Goal: Task Accomplishment & Management: Complete application form

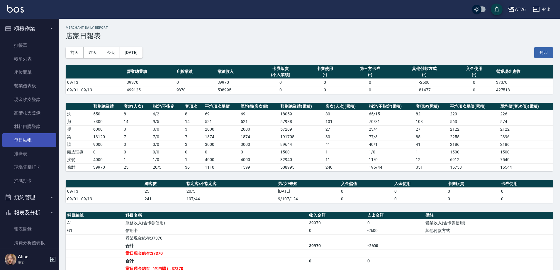
click at [33, 134] on link "每日結帳" at bounding box center [29, 139] width 54 height 13
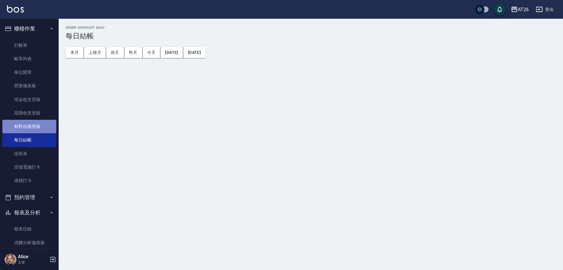
click at [38, 124] on link "材料自購登錄" at bounding box center [29, 126] width 54 height 13
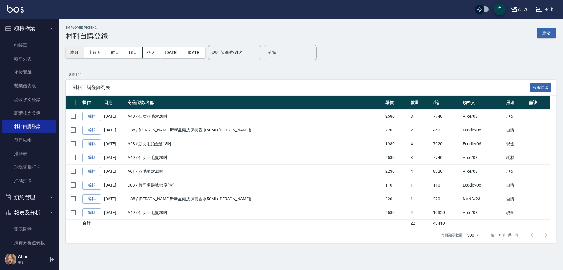
click at [74, 53] on button "本月" at bounding box center [75, 52] width 18 height 11
click at [549, 31] on button "新增" at bounding box center [546, 33] width 19 height 11
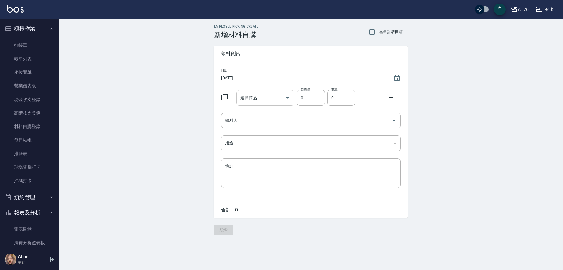
click at [266, 100] on input "選擇商品" at bounding box center [261, 98] width 44 height 10
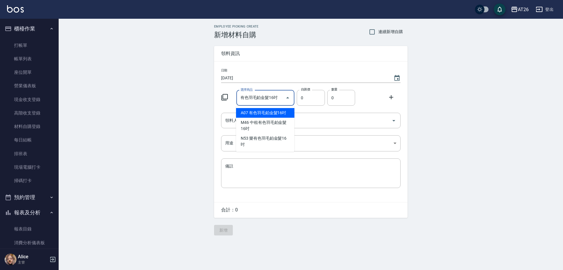
click at [271, 100] on input "有色羽毛鉑金髮16吋" at bounding box center [261, 98] width 44 height 10
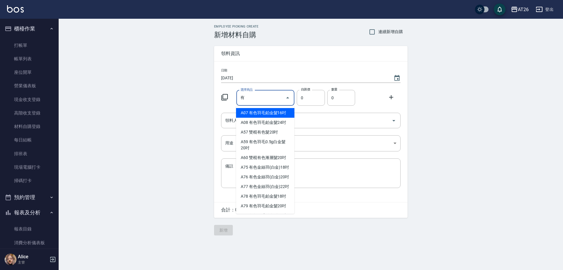
type input "有色仙女羽毛髮20吋"
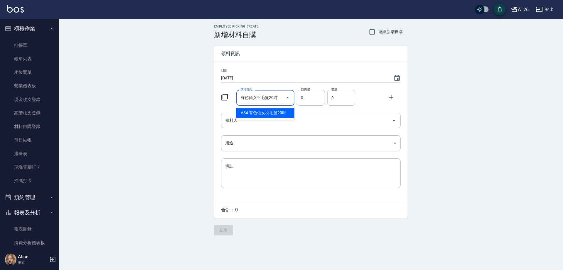
click at [275, 111] on li "A84 有色仙女羽毛髮20吋" at bounding box center [265, 113] width 58 height 10
type input "2780"
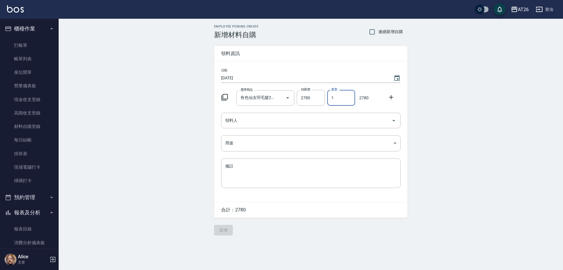
click at [334, 99] on input "1" at bounding box center [341, 98] width 28 height 16
click at [280, 99] on icon "Clear" at bounding box center [279, 98] width 6 height 6
type input "03"
type input "0"
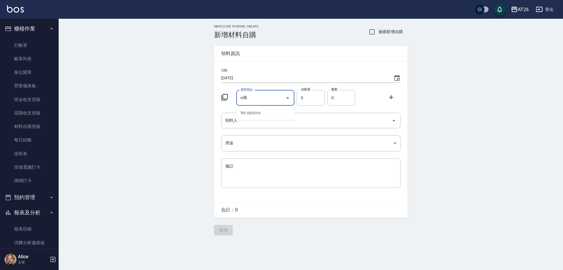
type input "u"
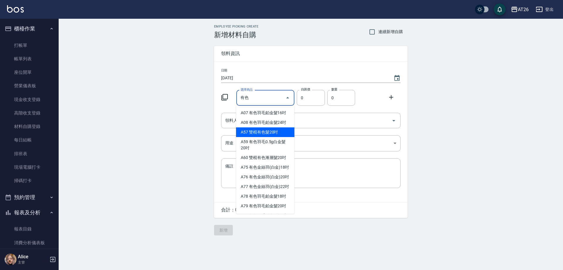
click at [560, 198] on div "Employee Picking Create 新增材料自購 連續新增自購 領料資訊 日期 [DATE] 選擇商品 有色 選擇商品 自購價 0 自購價 數量 …" at bounding box center [311, 130] width 504 height 223
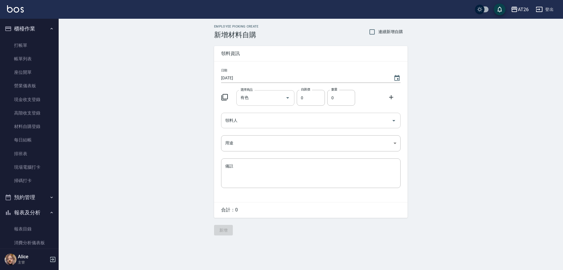
type input "有色仙女羽毛髮20吋"
click at [270, 99] on input "有色仙女羽毛髮20吋" at bounding box center [261, 98] width 44 height 10
click at [320, 103] on input "0" at bounding box center [311, 98] width 28 height 16
click at [288, 96] on icon "Open" at bounding box center [287, 97] width 7 height 7
click at [272, 112] on li "A84 有色仙女羽毛髮20吋" at bounding box center [265, 113] width 58 height 10
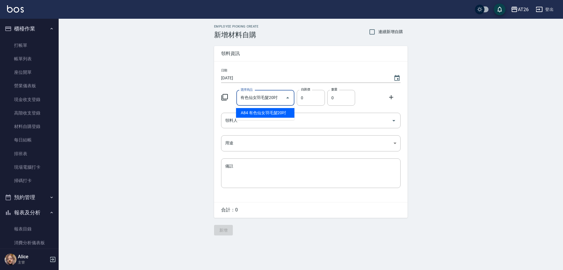
type input "2780"
type input "1"
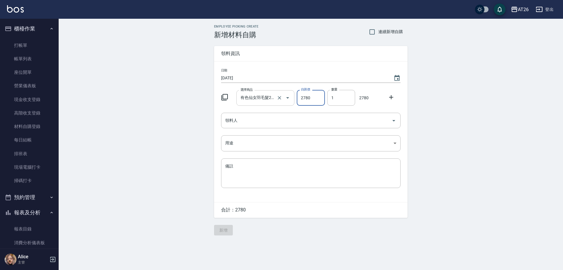
click at [272, 97] on keeper-lock "Open Keeper Popup" at bounding box center [270, 97] width 7 height 7
click at [280, 99] on icon "Clear" at bounding box center [279, 98] width 6 height 6
type input "0"
type input "u"
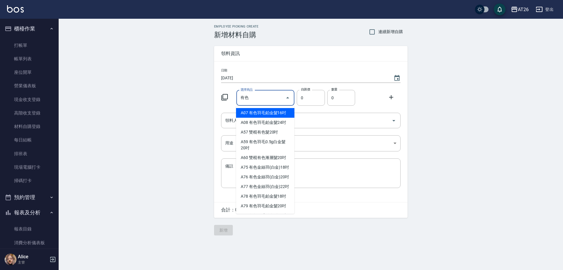
click at [521, 130] on div "Employee Picking Create 新增材料自購 連續新增自購 領料資訊 日期 [DATE] 選擇商品 有色 選擇商品 自購價 0 自購價 數量 …" at bounding box center [311, 130] width 504 height 223
click at [254, 99] on input "有色" at bounding box center [261, 98] width 44 height 10
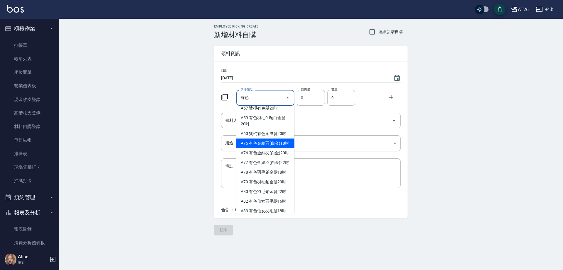
scroll to position [37, 0]
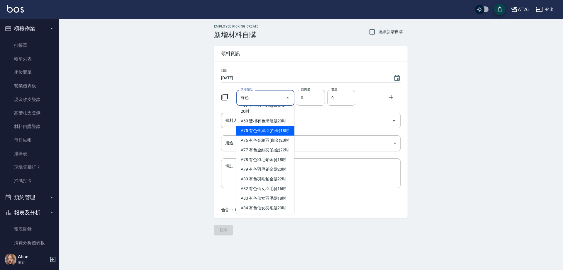
click at [145, 150] on div "Employee Picking Create 新增材料自購 連續新增自購 領料資訊 日期 [DATE] 選擇商品 有色 選擇商品 自購價 0 自購價 數量 …" at bounding box center [311, 130] width 504 height 223
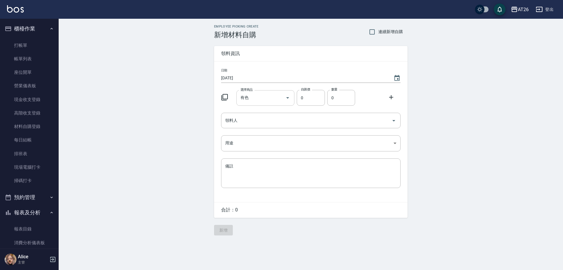
click at [270, 98] on input "有色" at bounding box center [261, 98] width 44 height 10
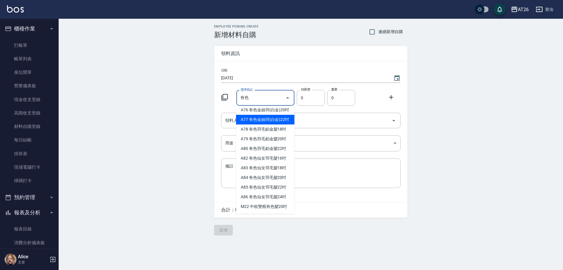
scroll to position [73, 0]
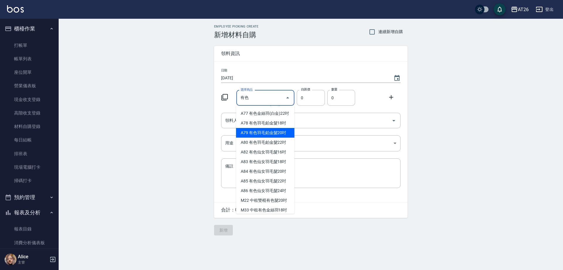
click at [536, 216] on div "Employee Picking Create 新增材料自購 連續新增自購 領料資訊 日期 [DATE] 選擇商品 有色 選擇商品 自購價 0 自購價 數量 …" at bounding box center [311, 130] width 504 height 223
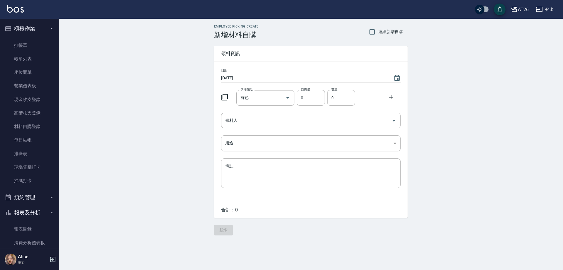
click at [289, 95] on icon "Open" at bounding box center [287, 97] width 7 height 7
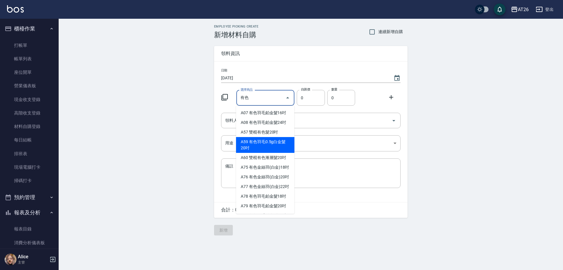
click at [275, 145] on li "A59 有色羽毛0.5g白金髮20吋" at bounding box center [265, 145] width 58 height 16
type input "有色羽毛0.5g白金髮20吋"
type input "775"
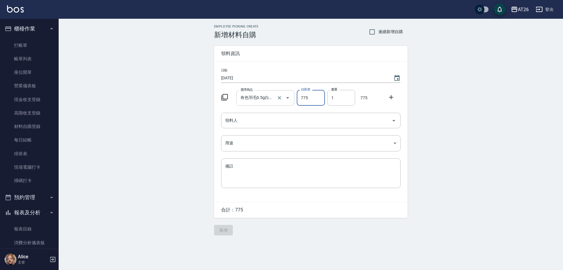
click at [290, 97] on icon "Open" at bounding box center [287, 97] width 7 height 7
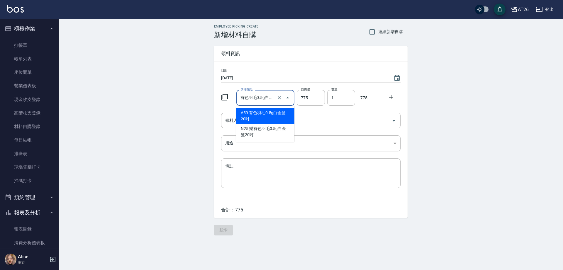
scroll to position [0, 11]
click at [281, 116] on li "A59 有色羽毛0.5g白金髮20吋" at bounding box center [265, 116] width 58 height 16
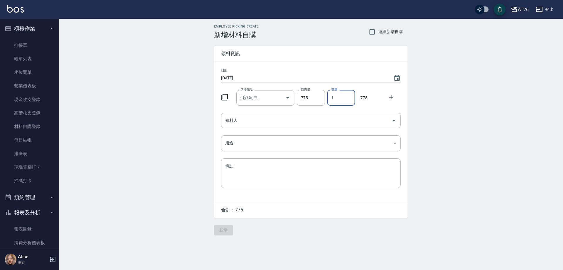
click at [337, 99] on input "1" at bounding box center [341, 98] width 28 height 16
click at [289, 97] on icon "Open" at bounding box center [287, 97] width 7 height 7
type input "0"
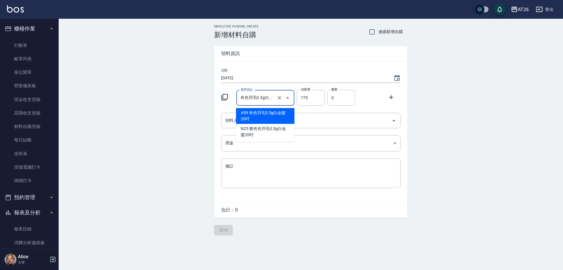
click at [276, 95] on div at bounding box center [283, 98] width 16 height 16
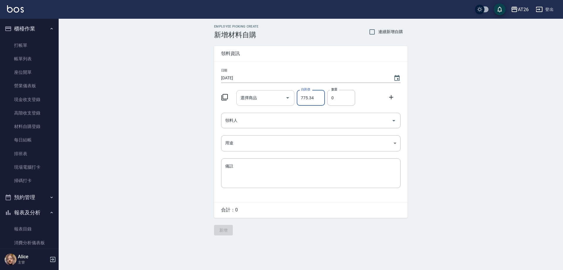
type input "775.34"
click at [263, 97] on input "選擇商品" at bounding box center [261, 98] width 44 height 10
type input "u"
type input "有"
